Goal: Download file/media

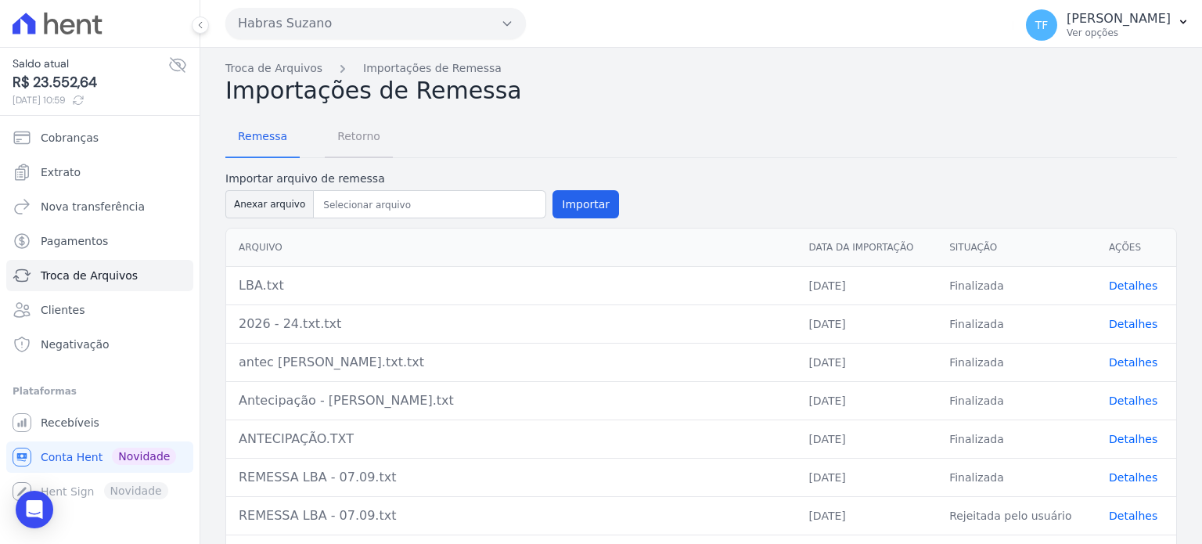
click at [351, 135] on span "Retorno" at bounding box center [359, 135] width 62 height 31
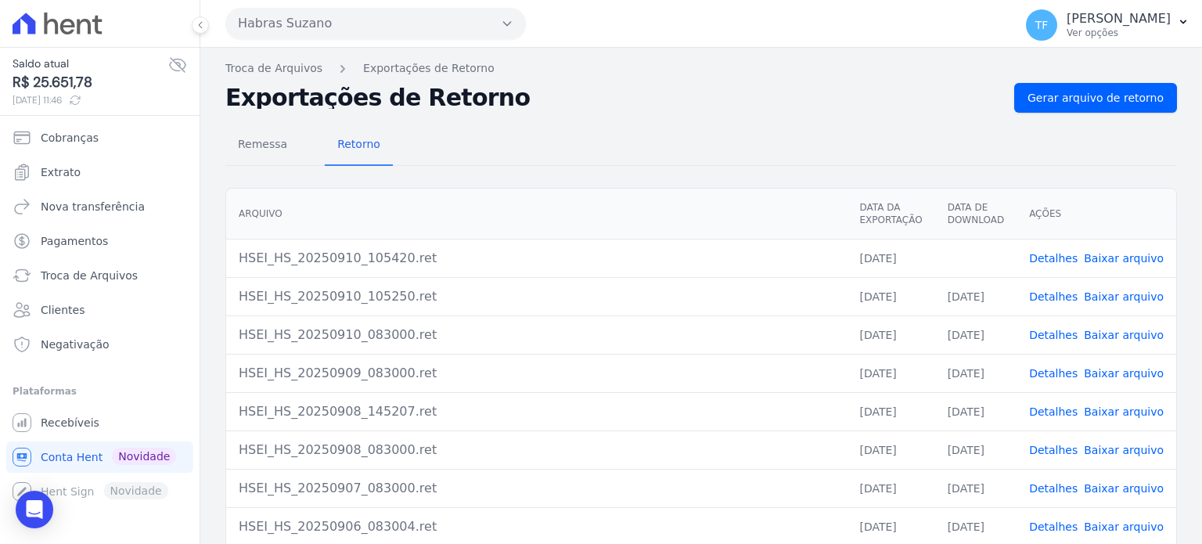
click at [1110, 290] on link "Baixar arquivo" at bounding box center [1123, 296] width 80 height 13
click at [1142, 252] on link "Baixar arquivo" at bounding box center [1123, 258] width 80 height 13
click at [1051, 252] on link "Detalhes" at bounding box center [1053, 258] width 49 height 13
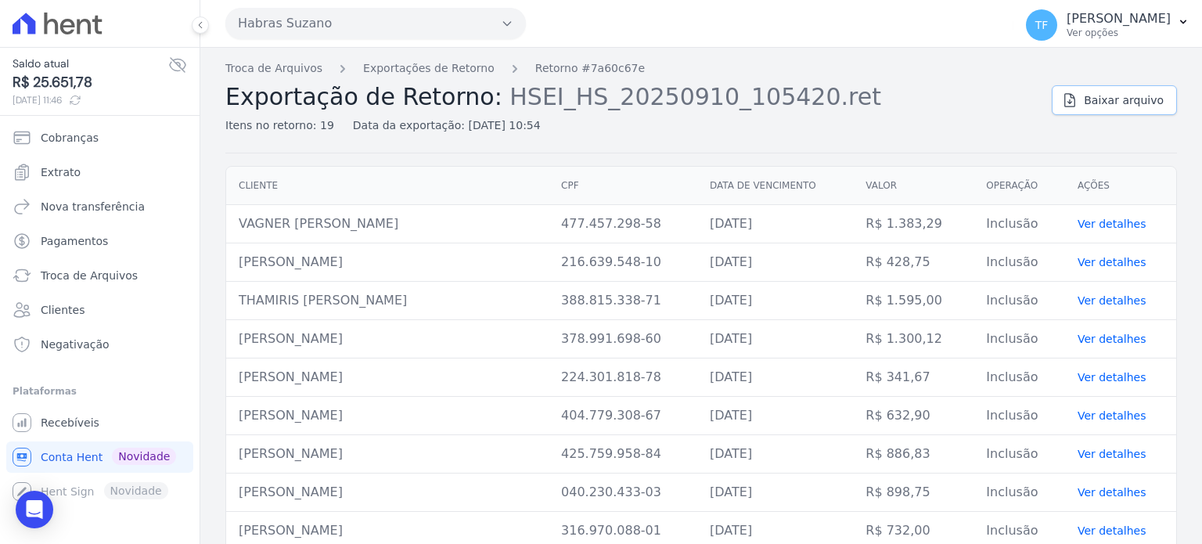
click at [1067, 111] on link "Baixar arquivo" at bounding box center [1113, 100] width 125 height 30
click at [386, 60] on link "Exportações de Retorno" at bounding box center [428, 68] width 131 height 16
